Goal: Check status: Check status

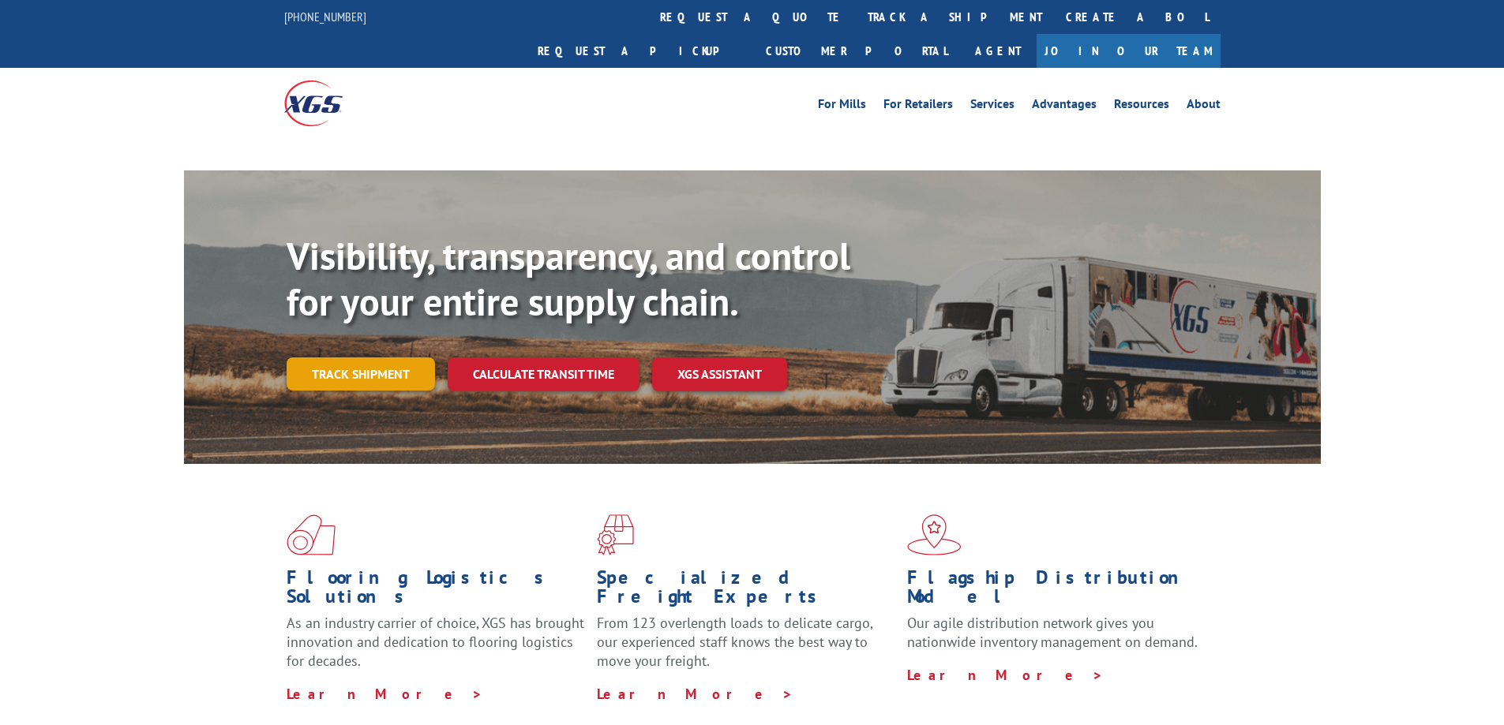
click at [363, 358] on link "Track shipment" at bounding box center [361, 374] width 148 height 33
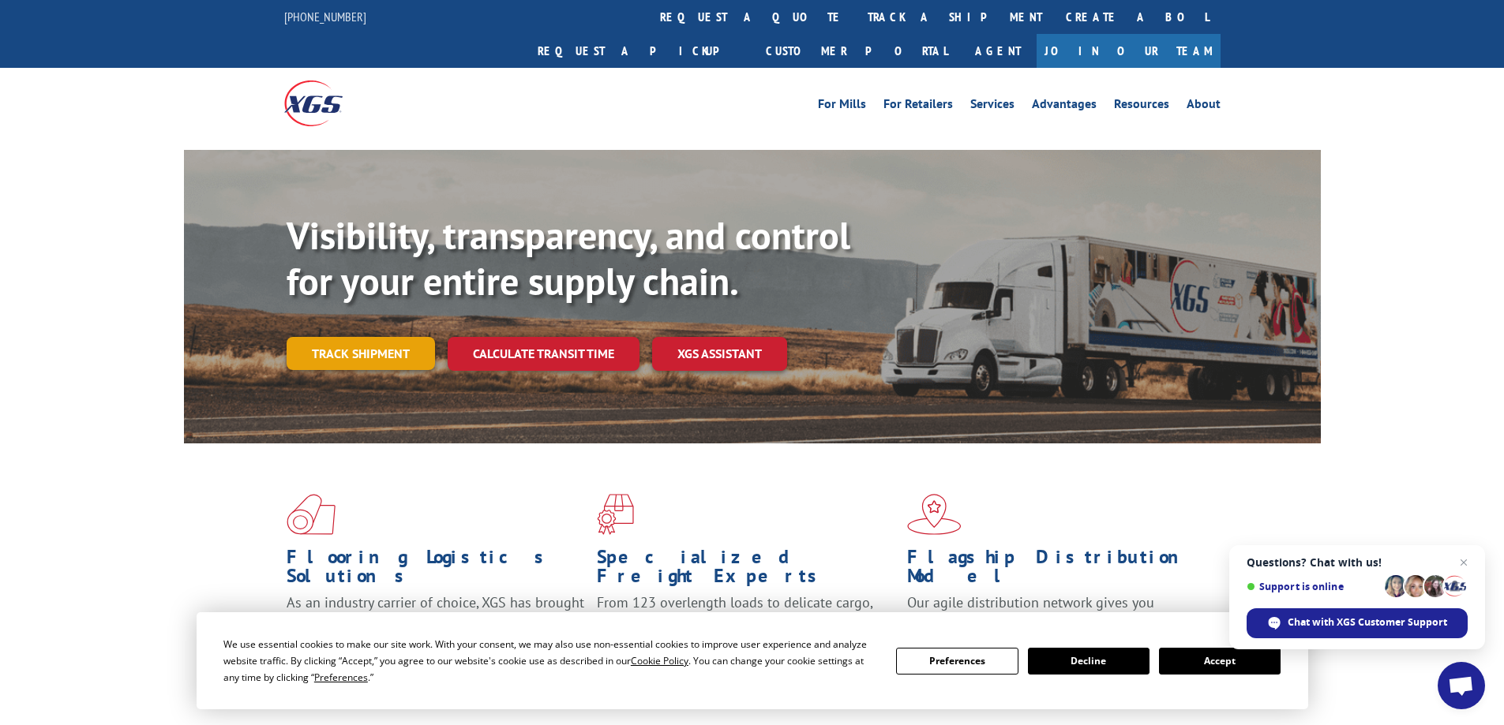
click at [358, 337] on link "Track shipment" at bounding box center [361, 353] width 148 height 33
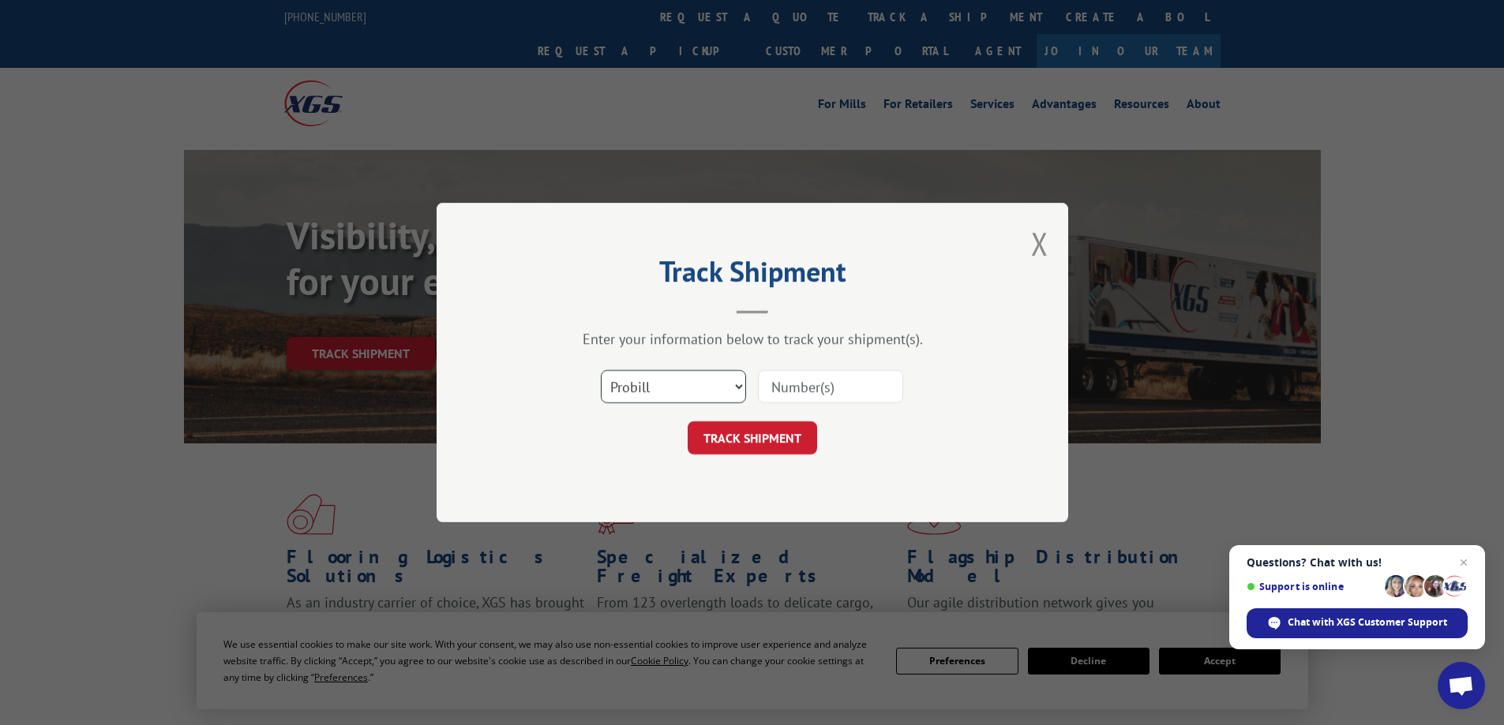
click at [739, 384] on select "Select category... Probill BOL PO" at bounding box center [673, 386] width 145 height 33
select select "bol"
click at [601, 370] on select "Select category... Probill BOL PO" at bounding box center [673, 386] width 145 height 33
click at [779, 388] on input at bounding box center [830, 386] width 145 height 33
type input "5227898"
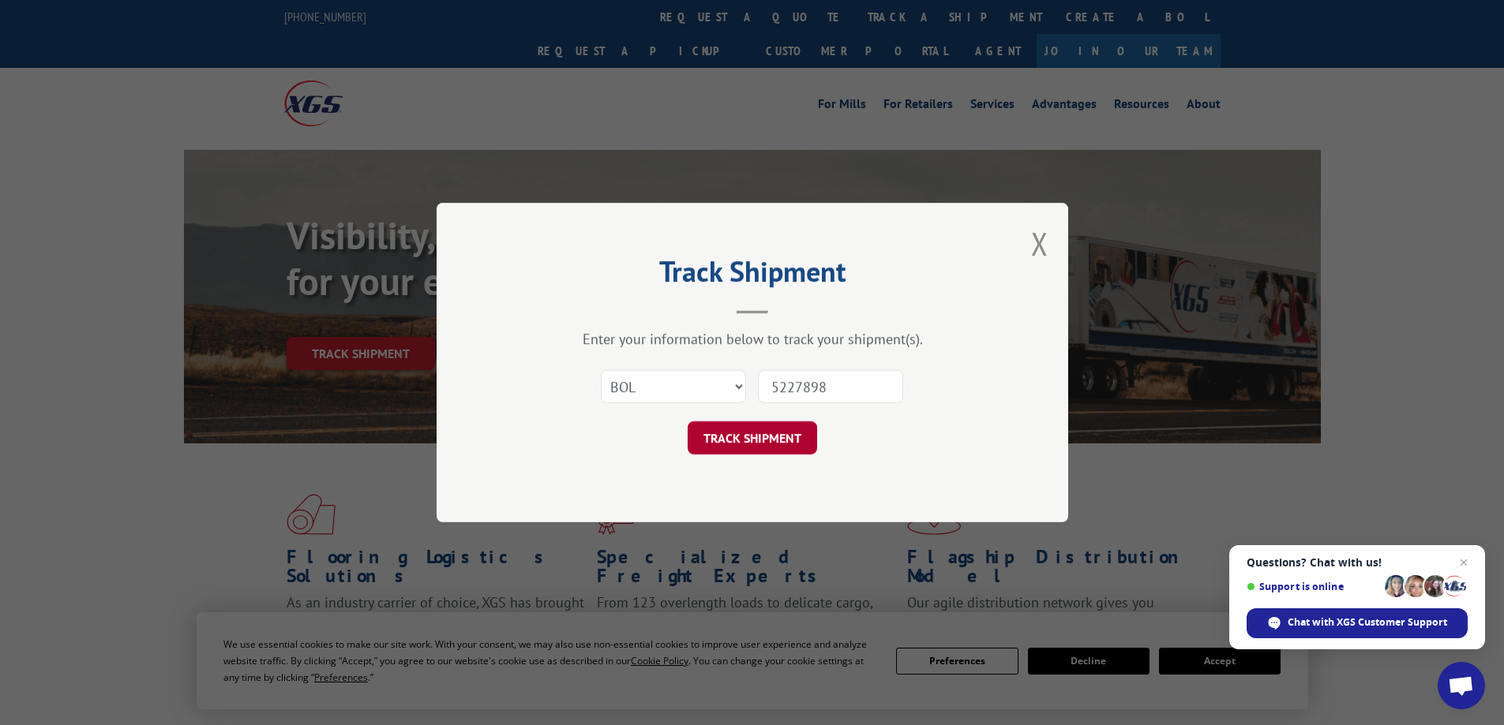
click at [724, 441] on button "TRACK SHIPMENT" at bounding box center [752, 438] width 129 height 33
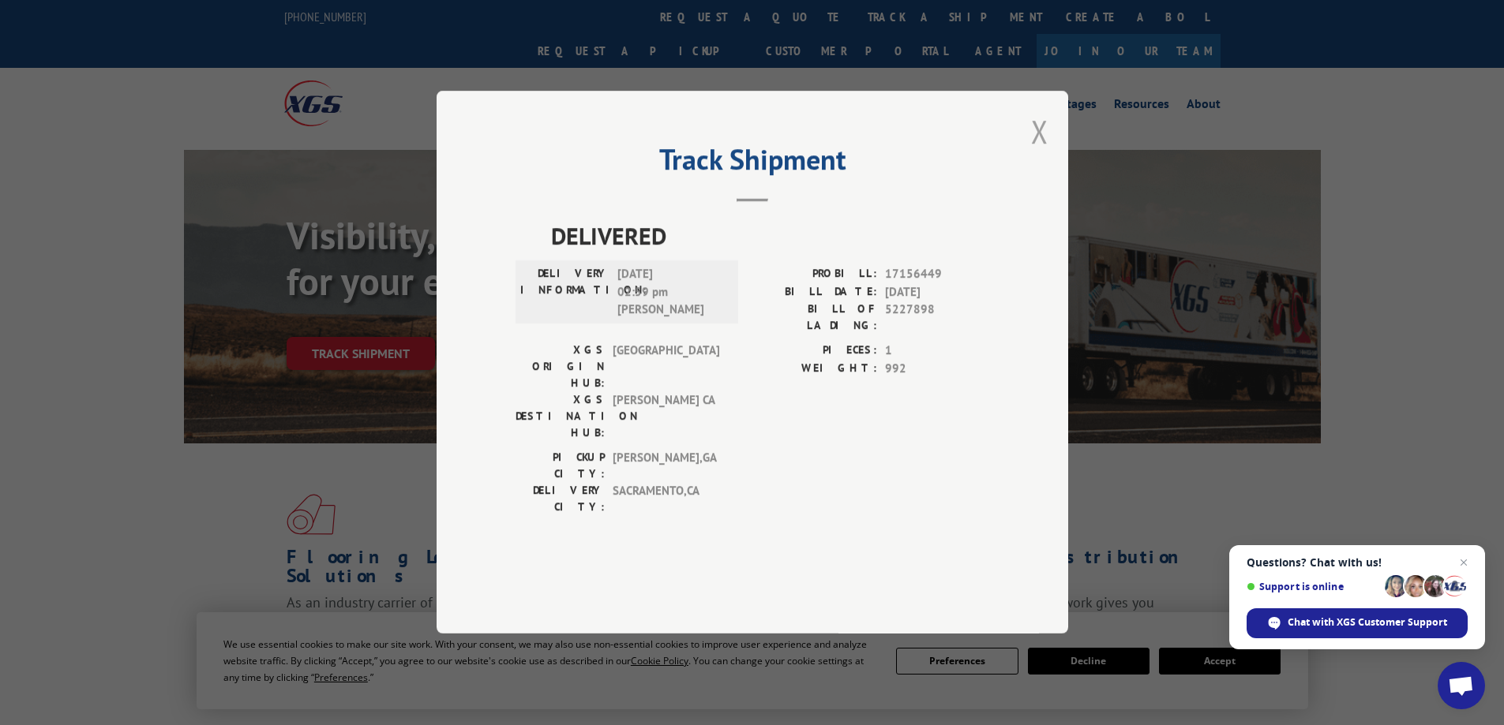
click at [1040, 152] on button "Close modal" at bounding box center [1039, 132] width 17 height 42
